Goal: Find contact information: Find contact information

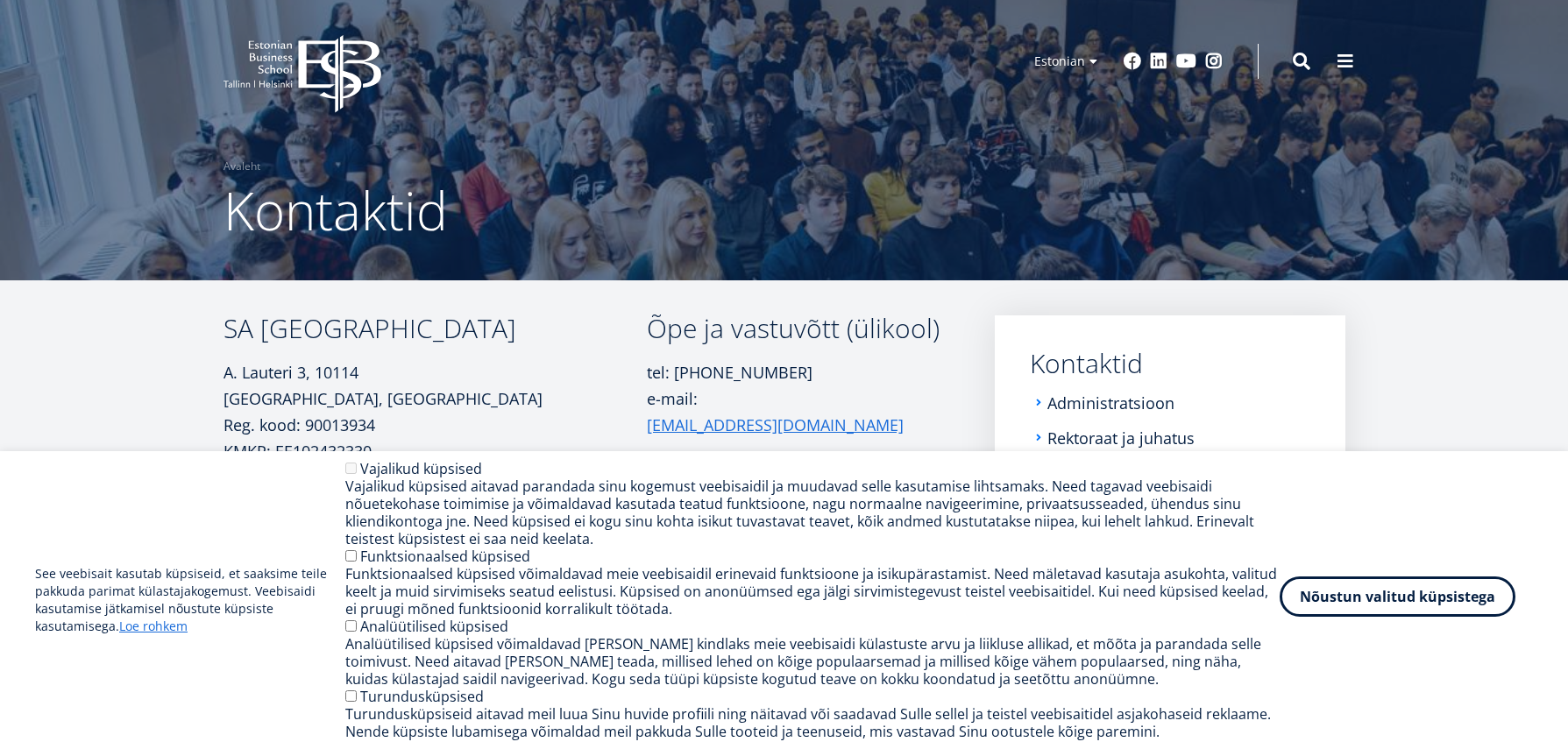
click at [1327, 597] on button "Nõustun valitud küpsistega" at bounding box center [1397, 596] width 235 height 40
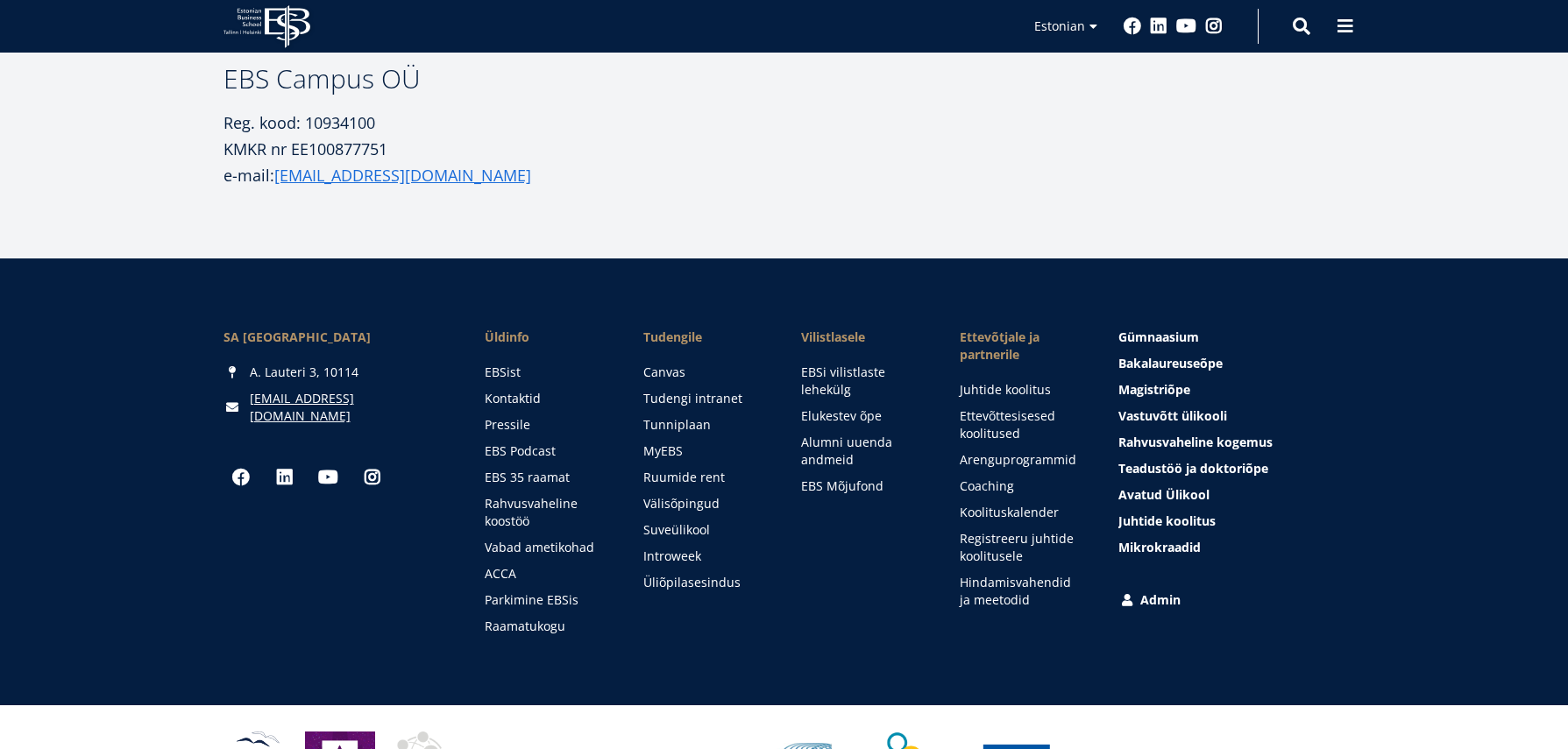
scroll to position [789, 0]
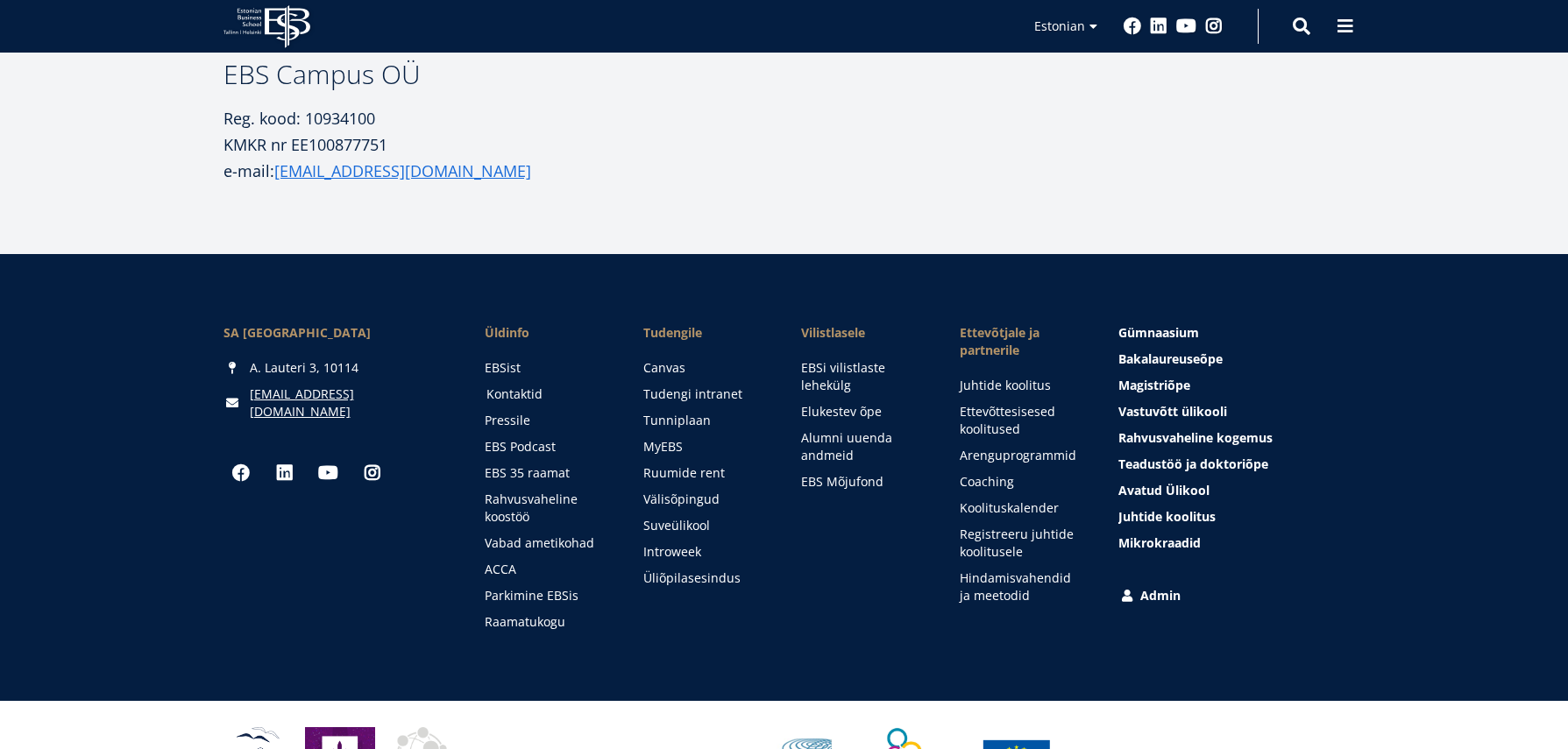
click at [515, 393] on link "Kontaktid" at bounding box center [548, 394] width 124 height 18
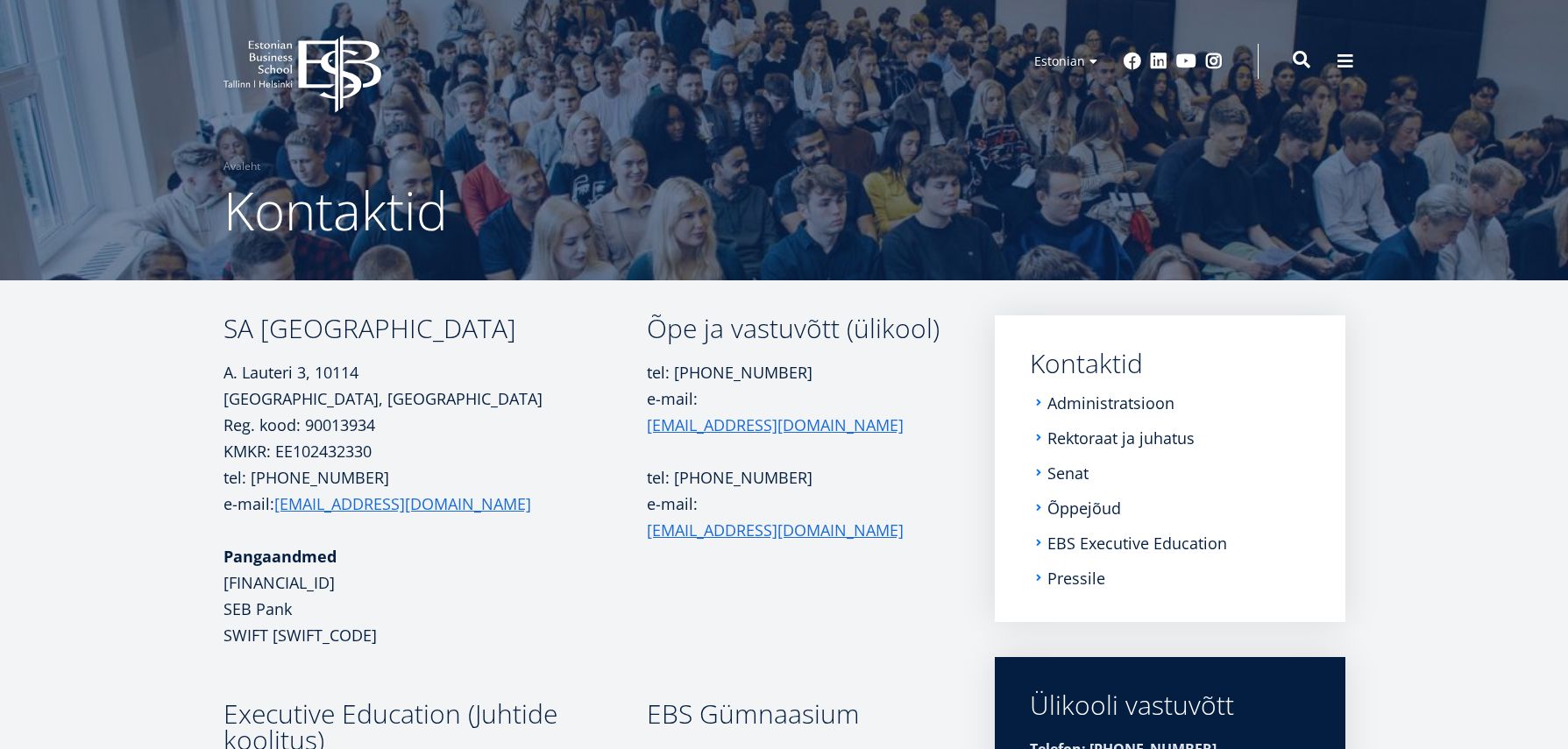
click at [1292, 55] on span at bounding box center [1301, 60] width 18 height 18
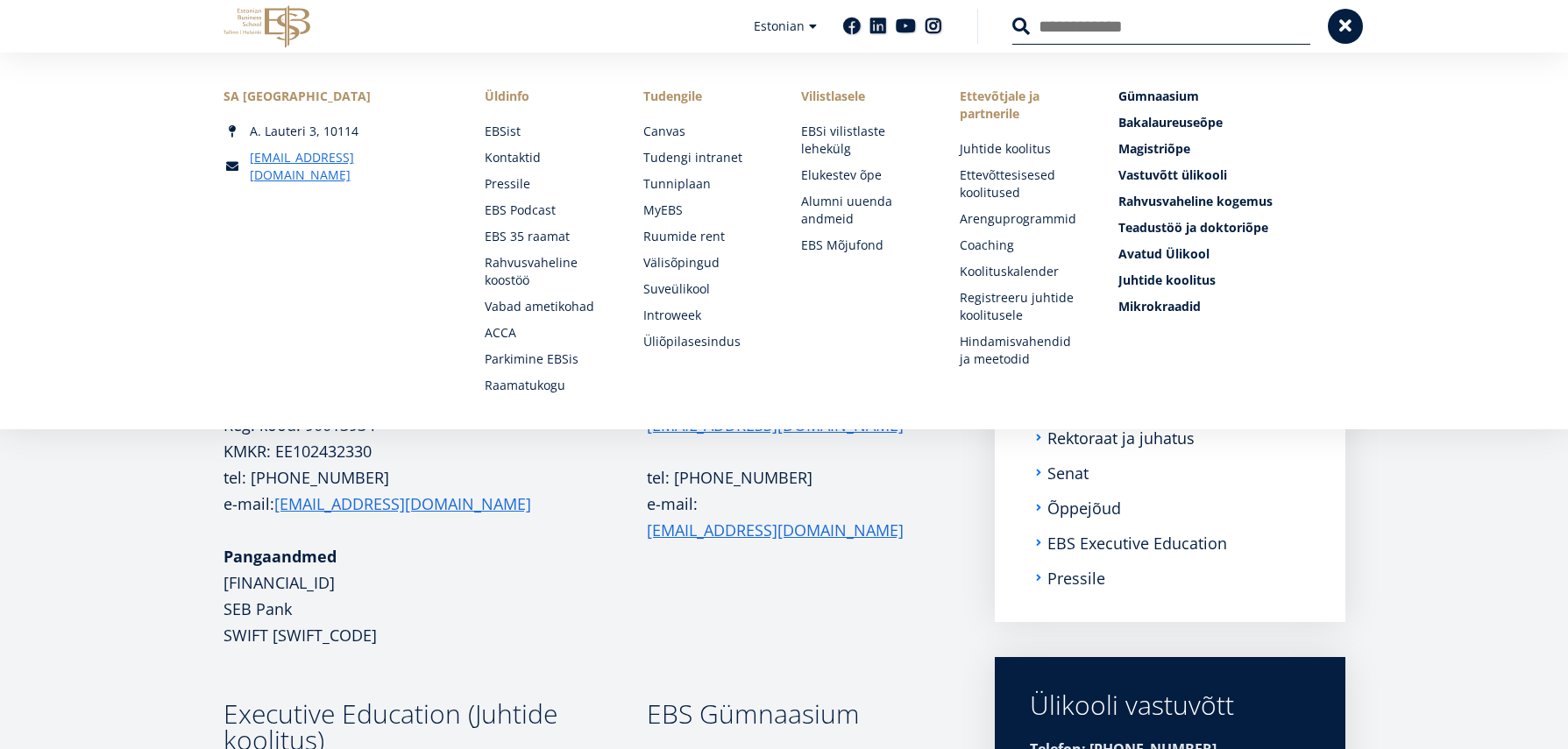
click at [1091, 23] on input "Otsing" at bounding box center [1160, 26] width 298 height 37
type input "*****"
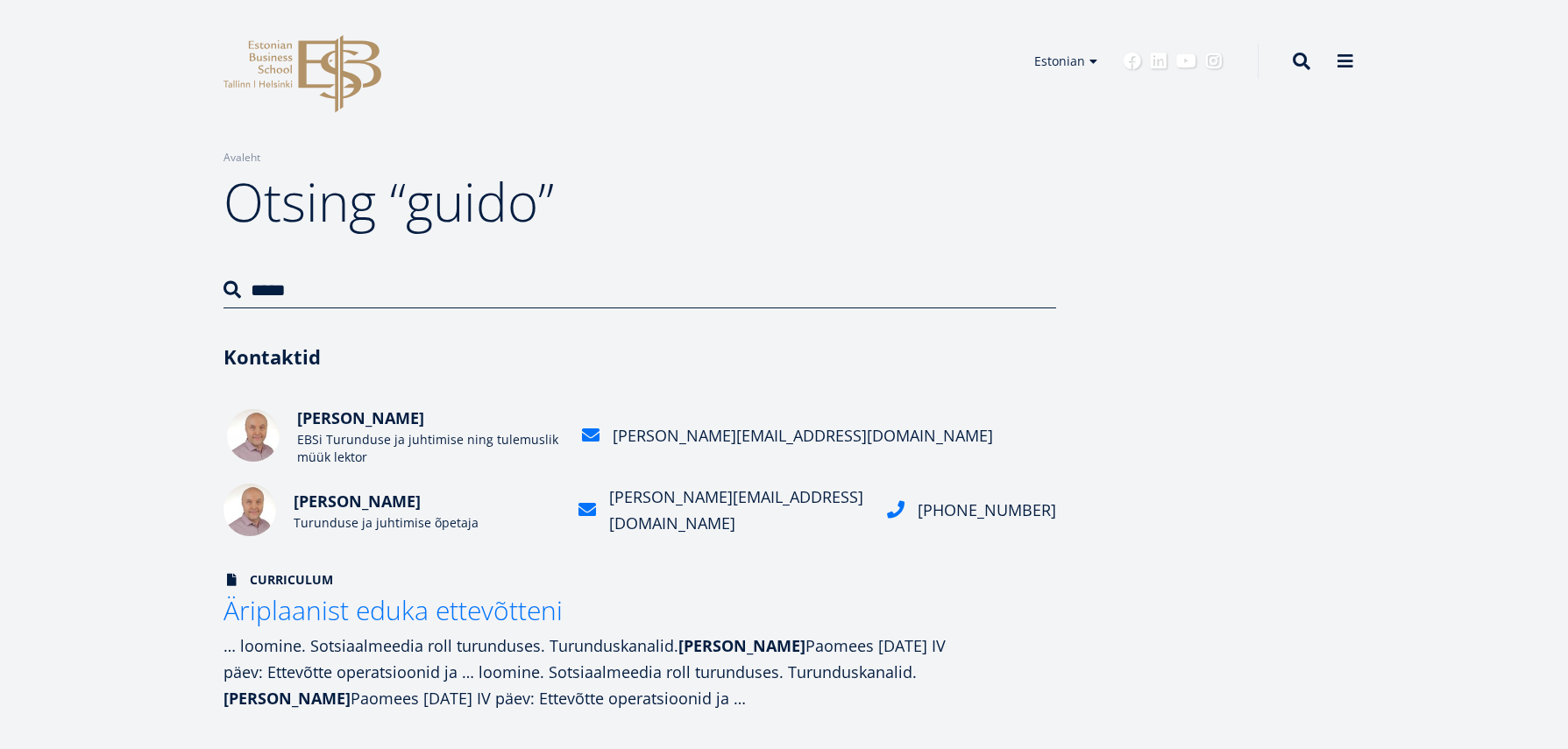
click at [790, 439] on div "[PERSON_NAME][EMAIL_ADDRESS][DOMAIN_NAME]" at bounding box center [809, 436] width 500 height 26
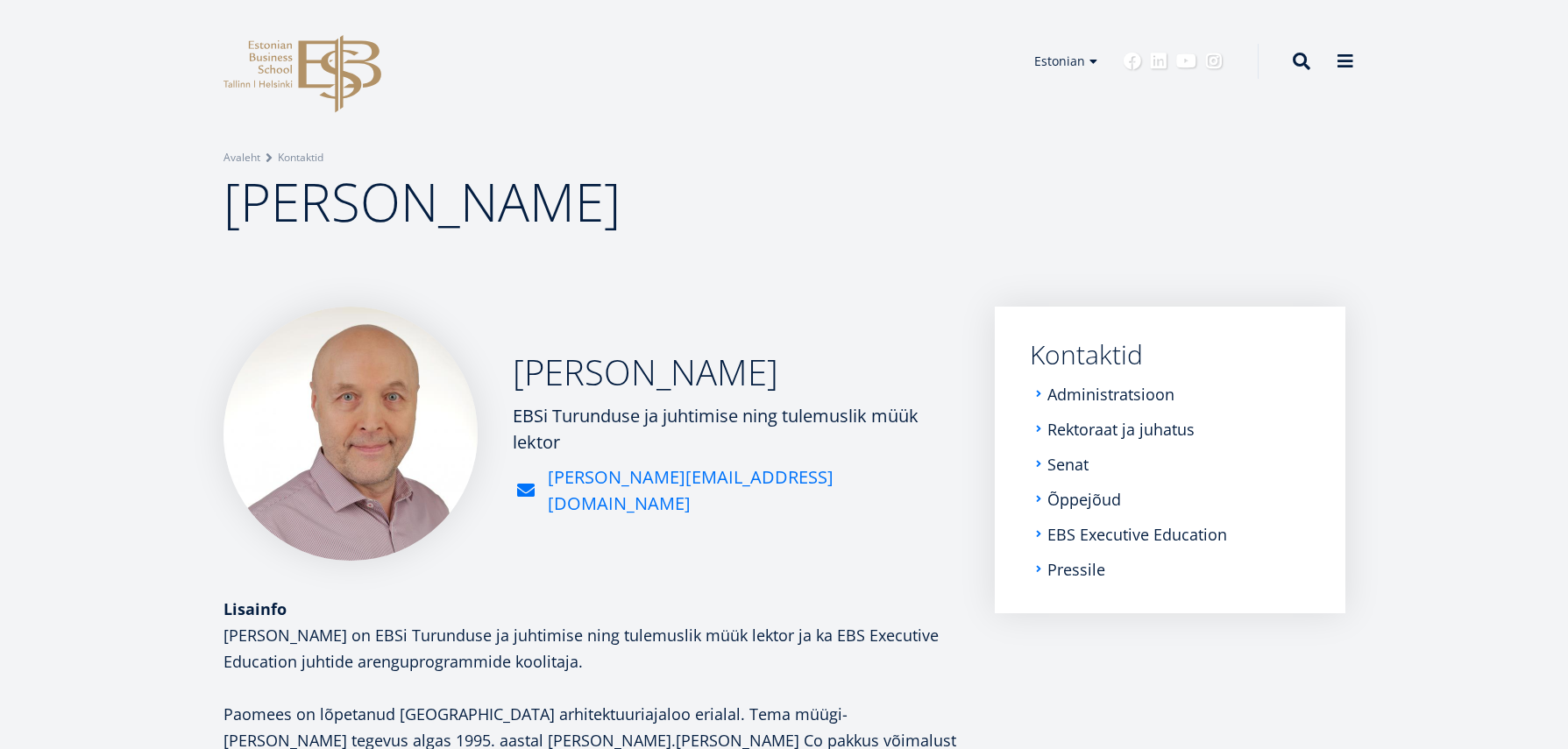
click at [675, 488] on link "[PERSON_NAME][EMAIL_ADDRESS][DOMAIN_NAME]" at bounding box center [753, 491] width 412 height 53
click at [626, 488] on link "[PERSON_NAME][EMAIL_ADDRESS][DOMAIN_NAME]" at bounding box center [753, 491] width 412 height 53
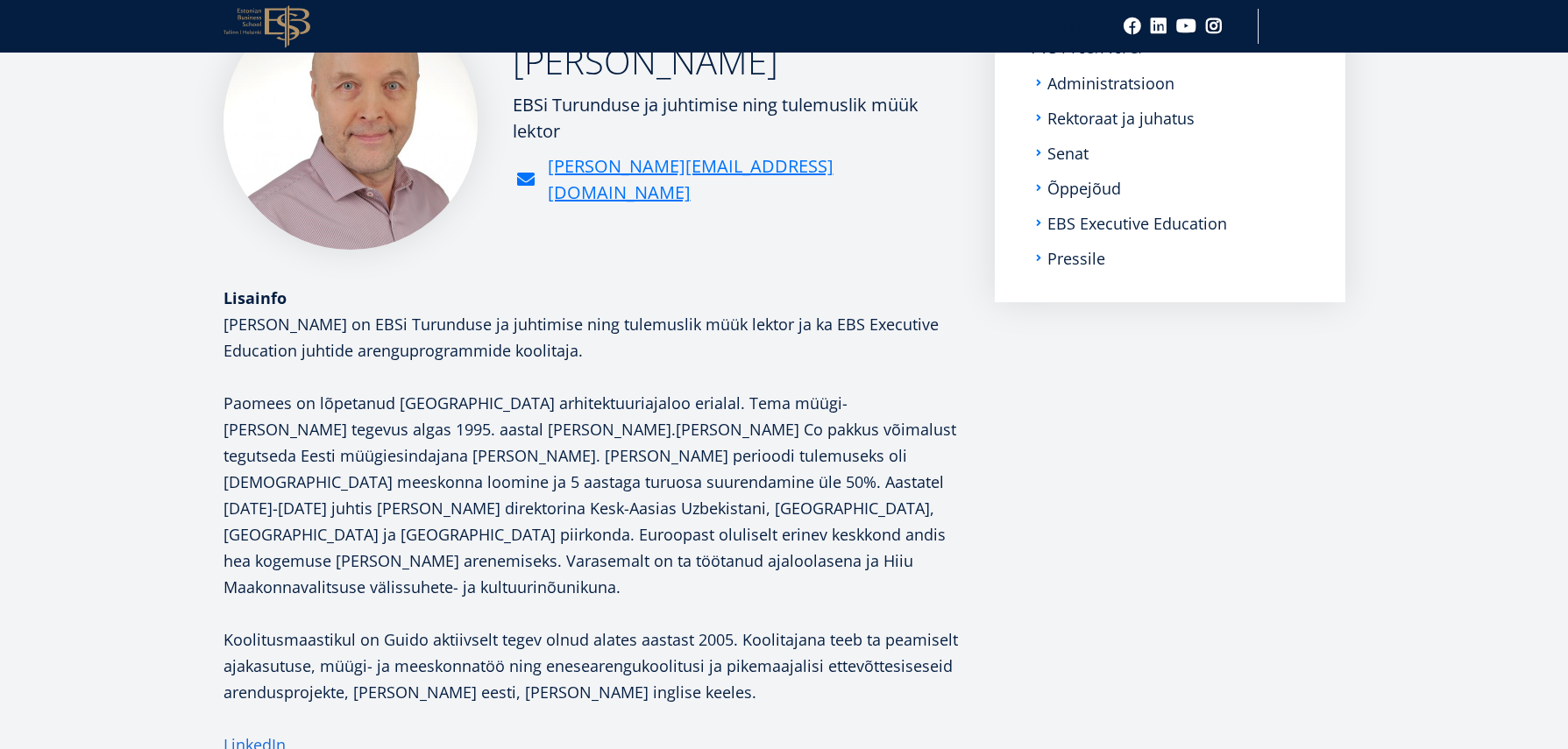
scroll to position [350, 0]
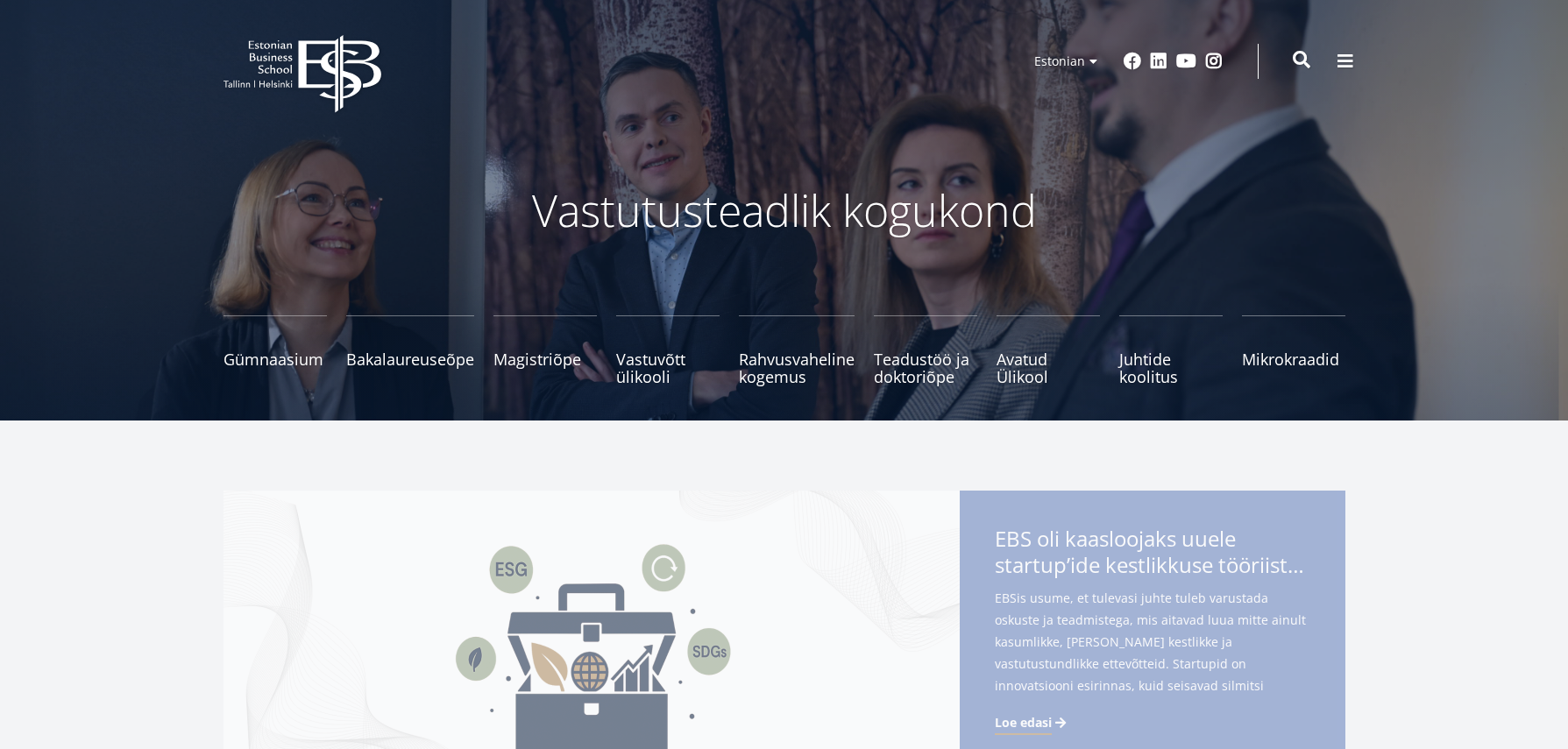
click at [1295, 62] on span at bounding box center [1301, 60] width 18 height 18
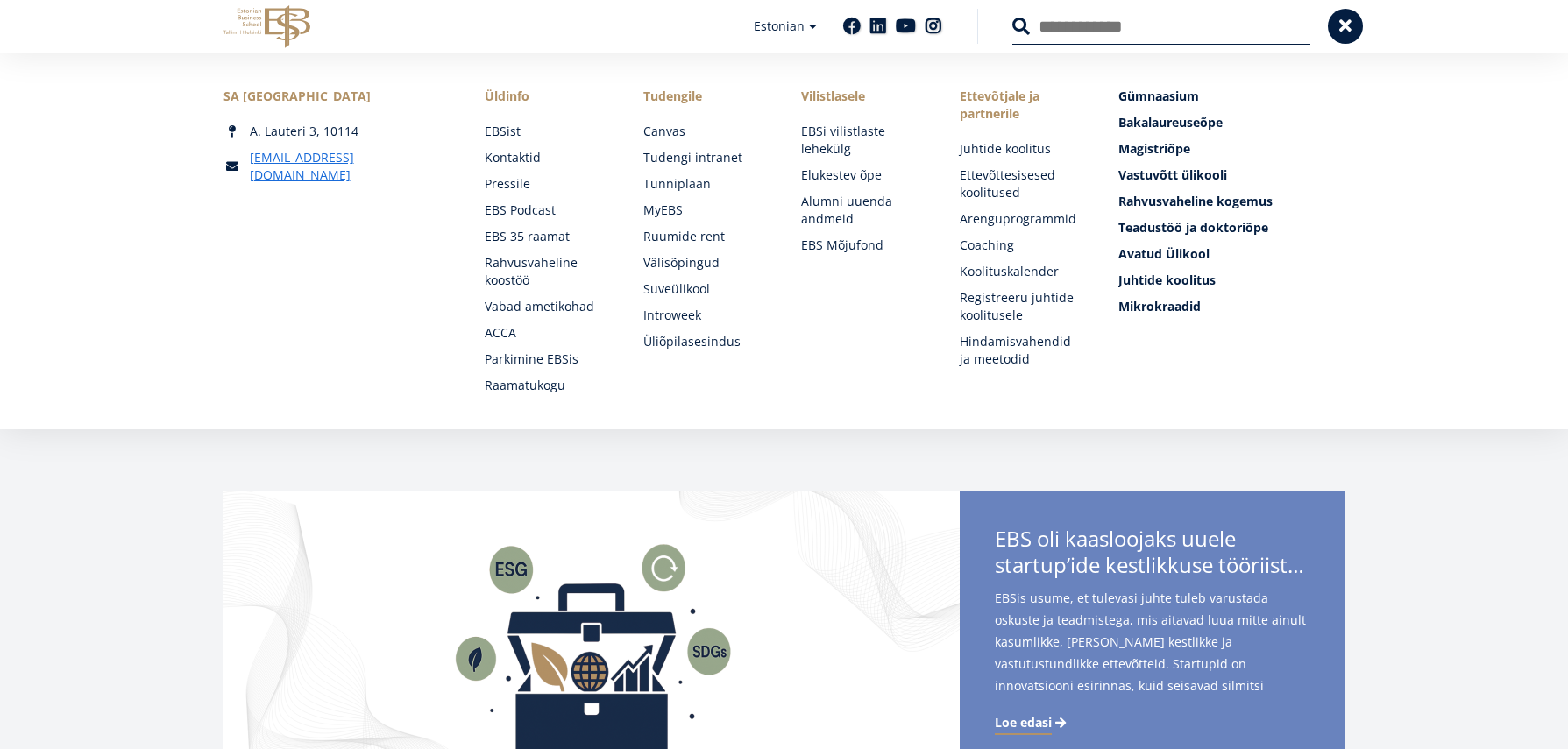
click at [1141, 28] on input "Otsing" at bounding box center [1160, 26] width 298 height 37
type input "*****"
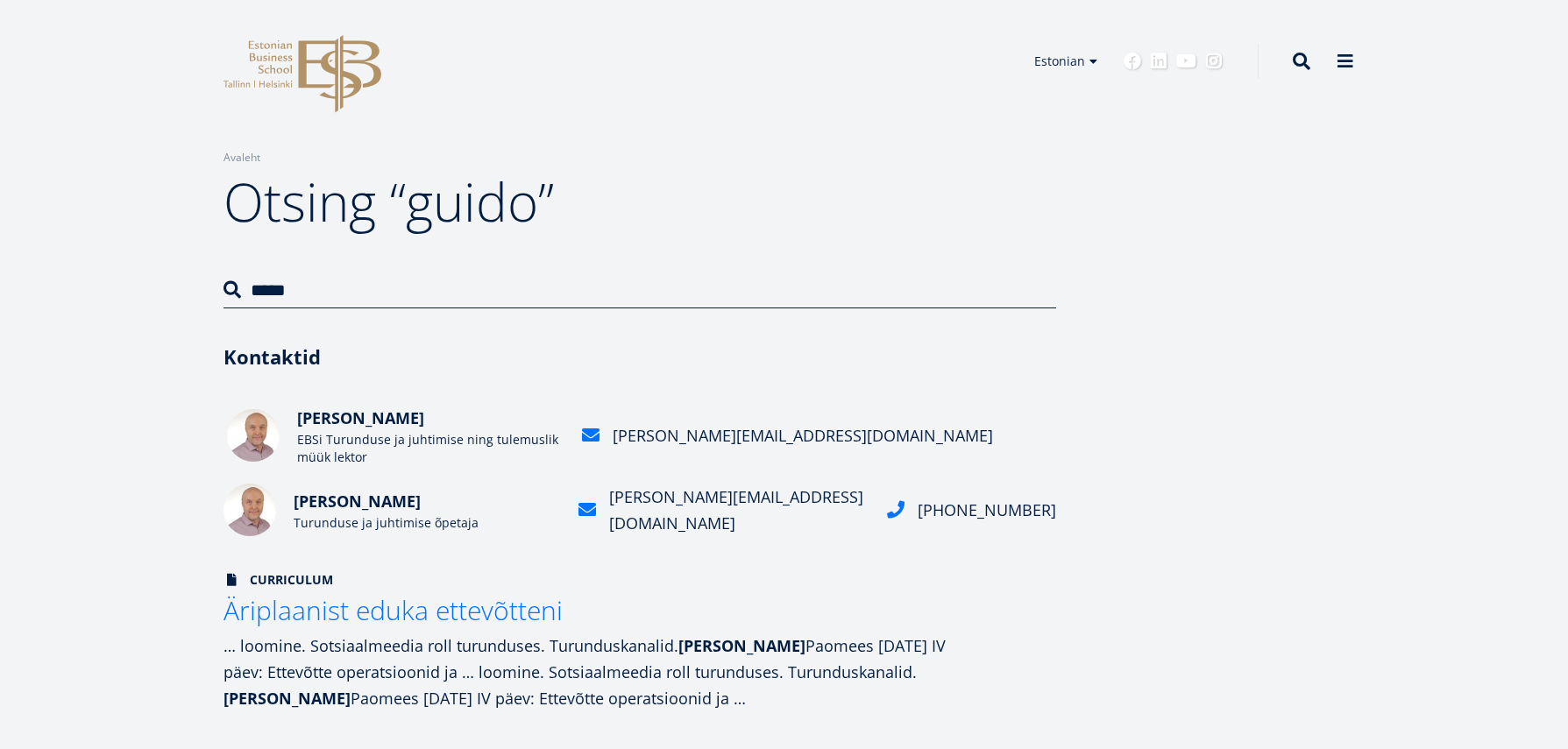
click at [663, 435] on div "[PERSON_NAME][EMAIL_ADDRESS][DOMAIN_NAME]" at bounding box center [802, 436] width 380 height 26
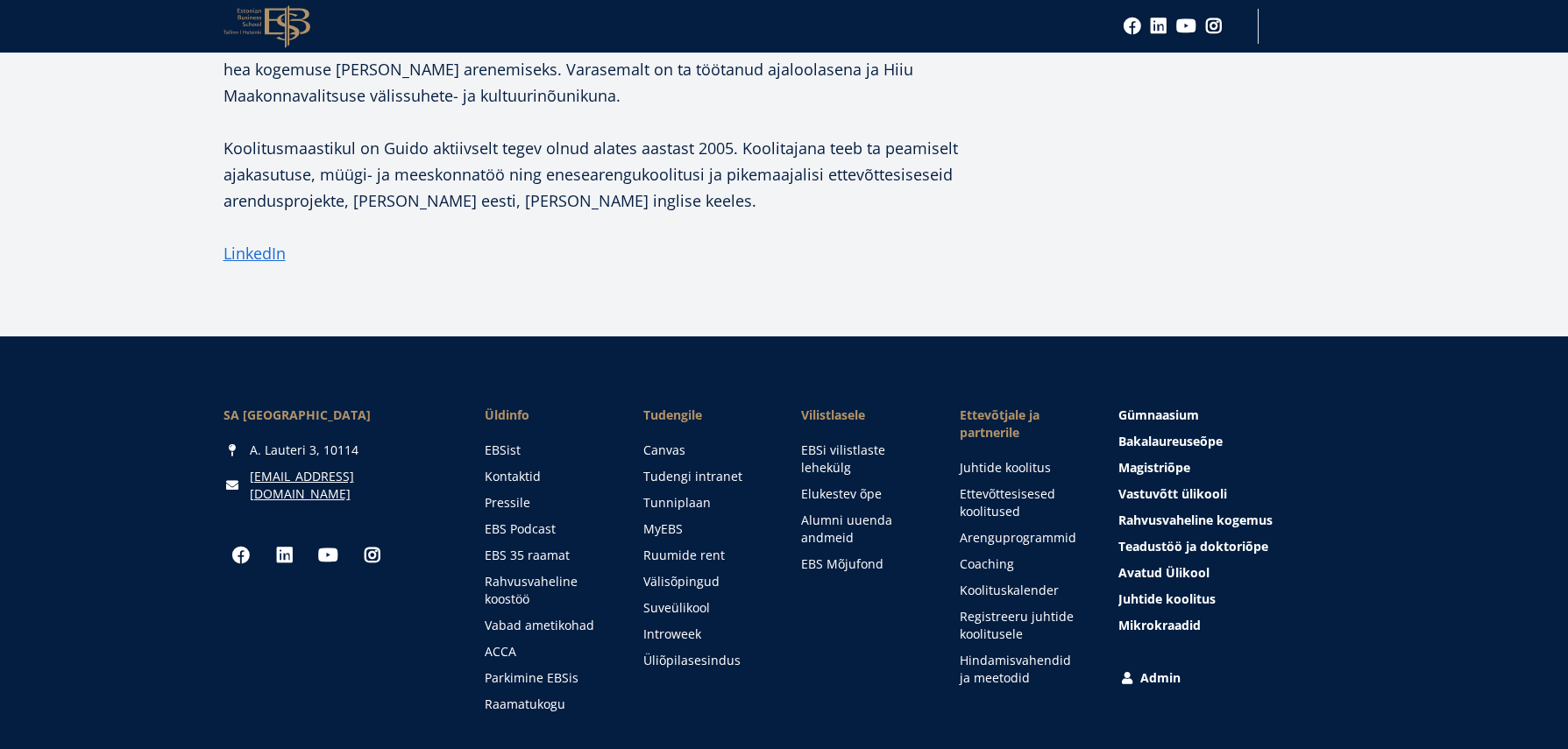
scroll to position [933, 0]
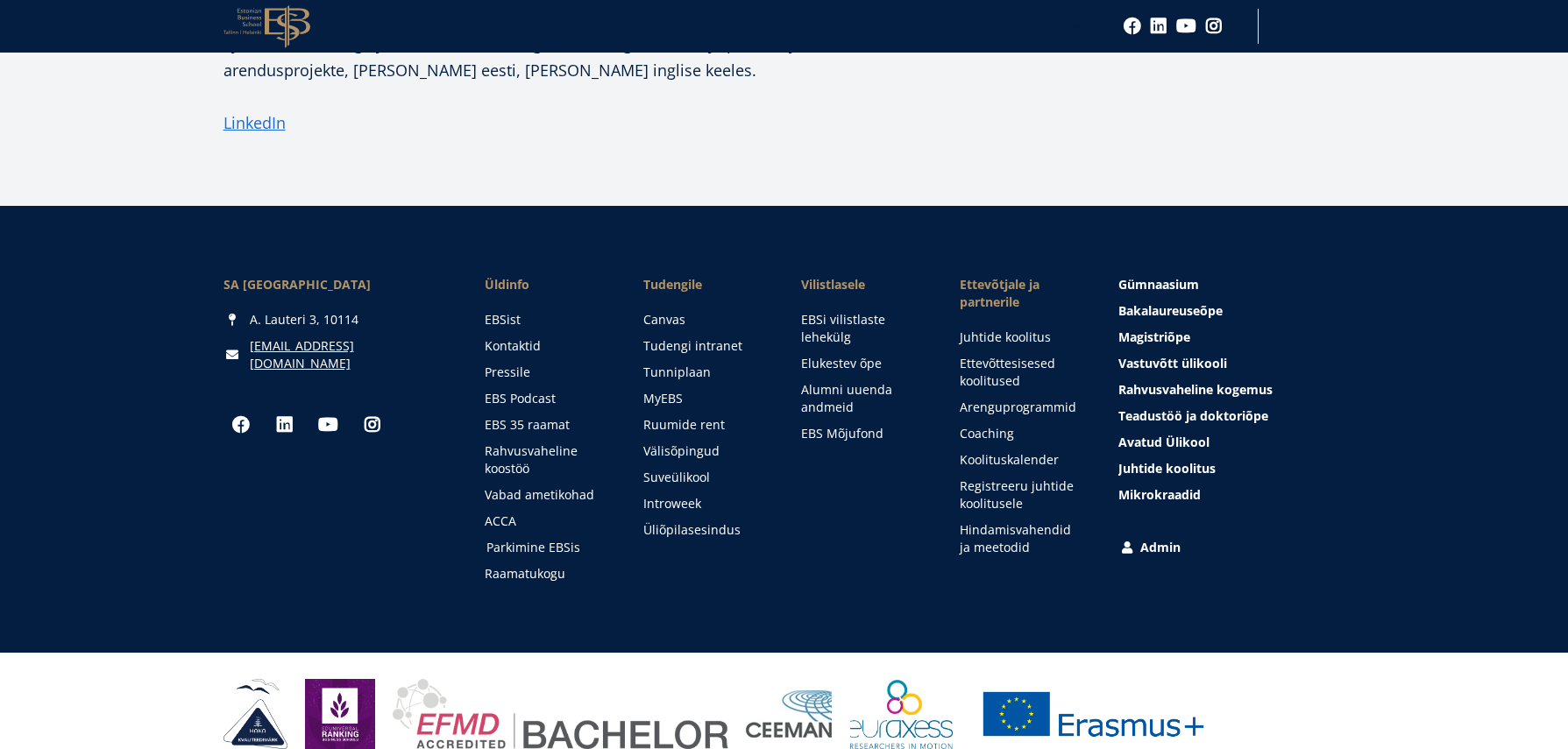
click at [537, 538] on link "Parkimine EBSis" at bounding box center [548, 547] width 124 height 18
